Goal: Task Accomplishment & Management: Manage account settings

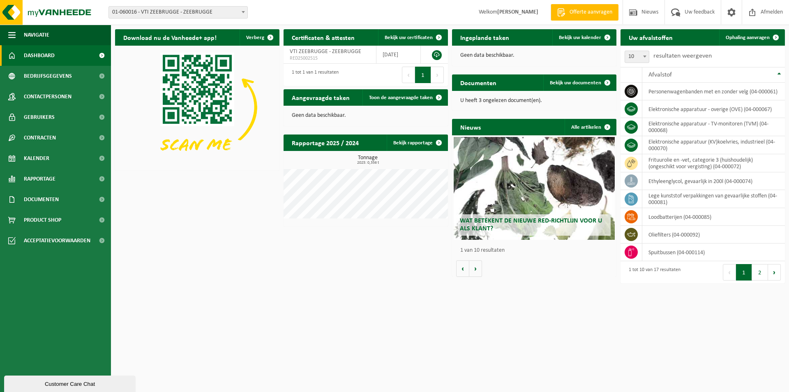
click at [224, 14] on span "01-060016 - VTI ZEEBRUGGE - ZEEBRUGGE" at bounding box center [178, 13] width 139 height 12
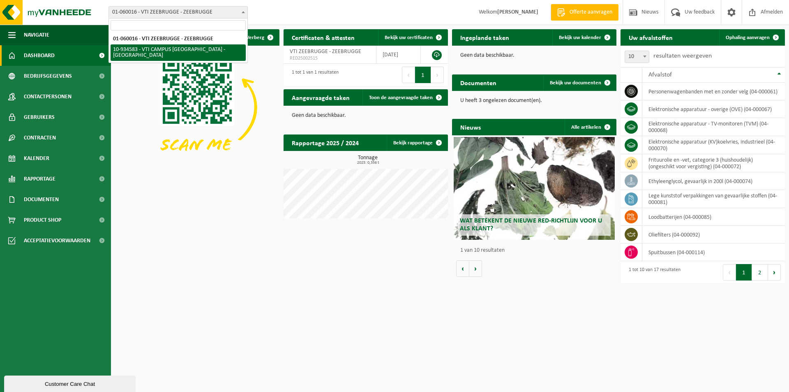
select select "136250"
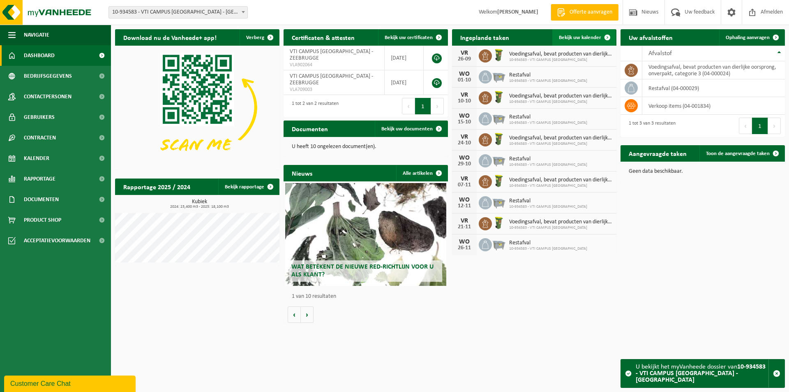
click at [577, 37] on span "Bekijk uw kalender" at bounding box center [580, 37] width 42 height 5
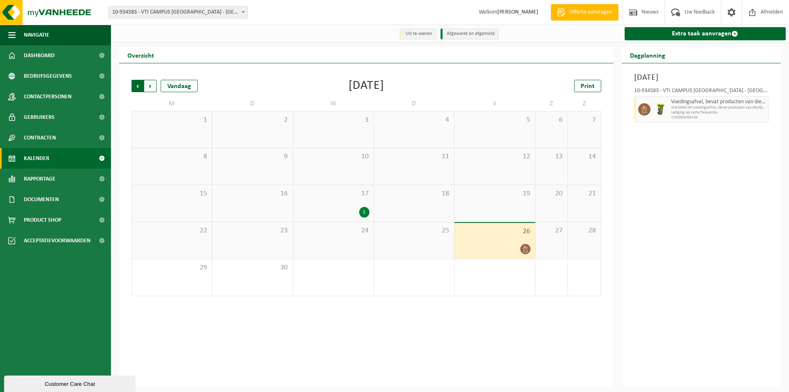
click at [152, 87] on span "Volgende" at bounding box center [150, 86] width 12 height 12
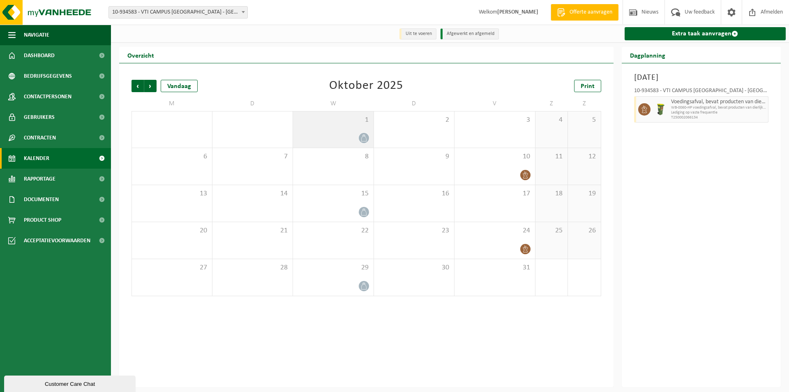
click at [341, 127] on div "1" at bounding box center [333, 129] width 81 height 36
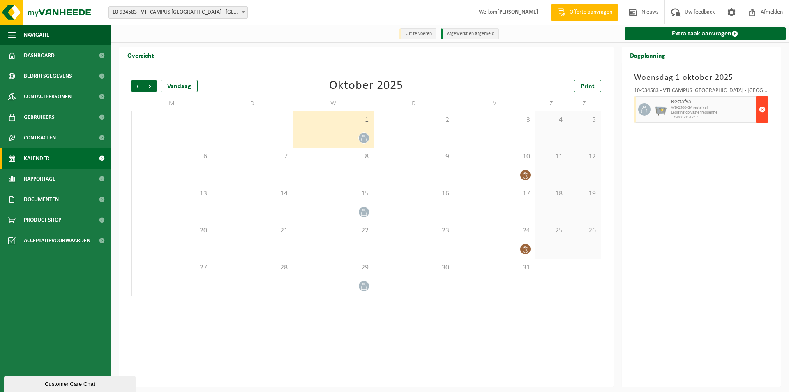
click at [764, 110] on span "button" at bounding box center [762, 109] width 7 height 16
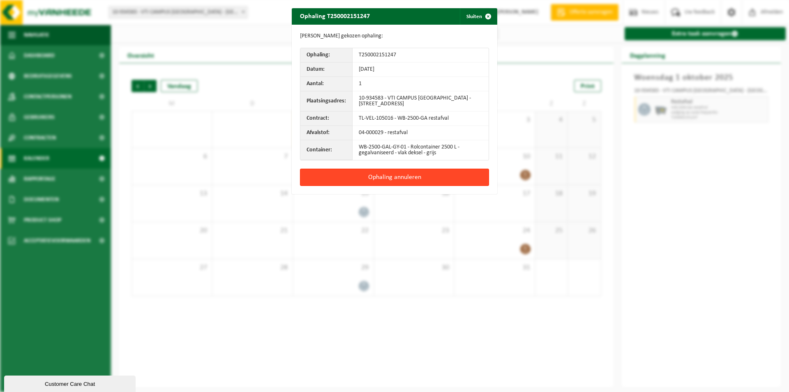
click at [365, 176] on button "Ophaling annuleren" at bounding box center [394, 177] width 189 height 17
